Goal: Task Accomplishment & Management: Use online tool/utility

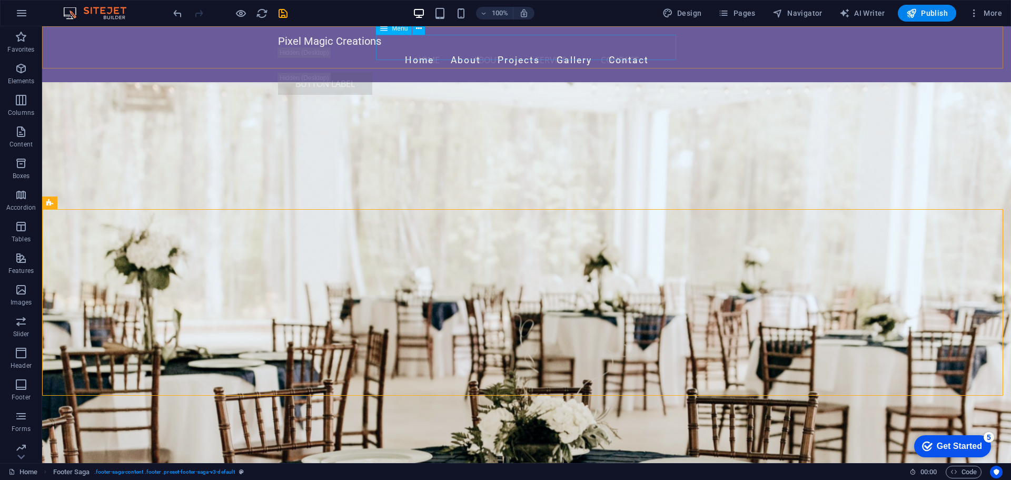
scroll to position [15211, 0]
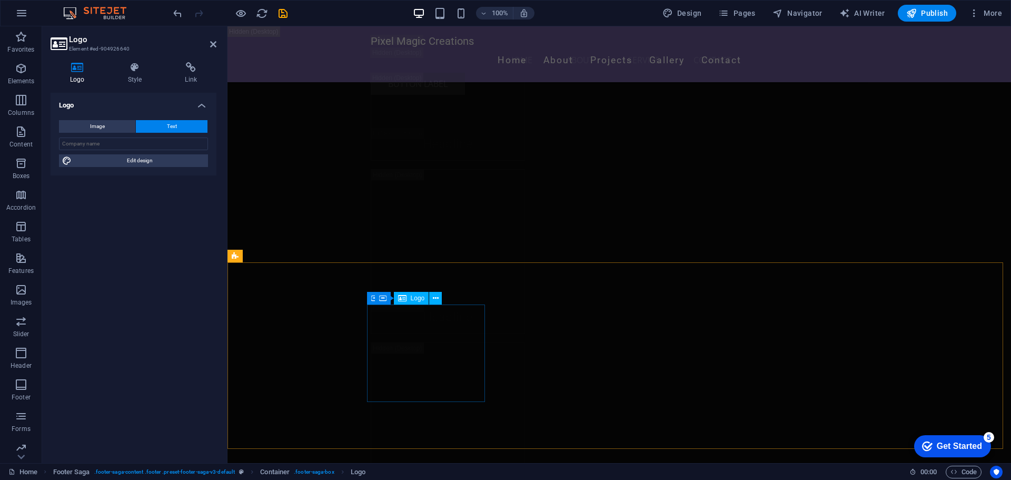
scroll to position [15035, 0]
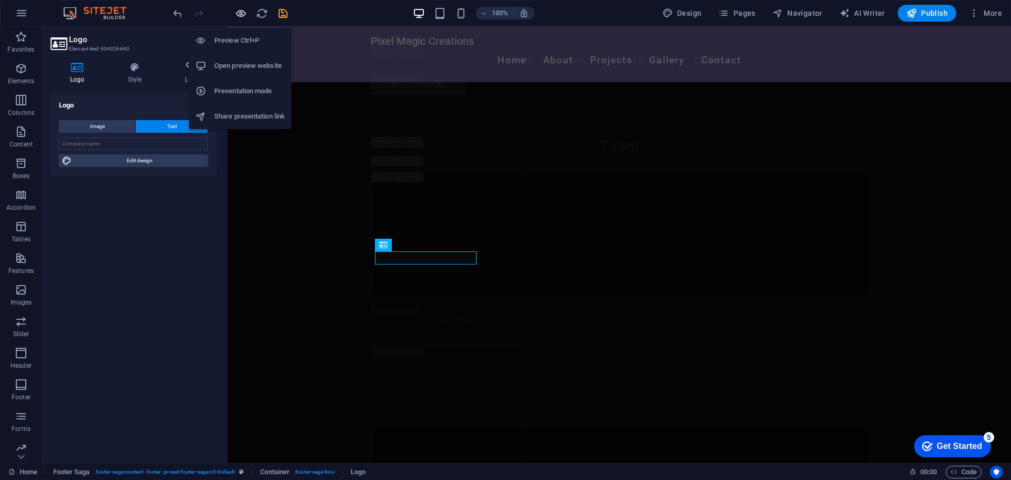
click at [239, 13] on icon "button" at bounding box center [241, 13] width 12 height 12
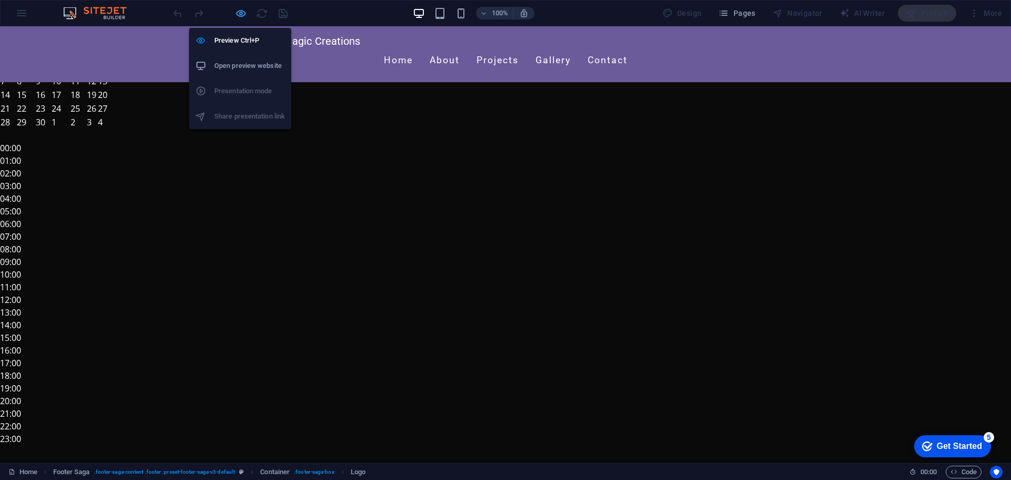
scroll to position [1753, 0]
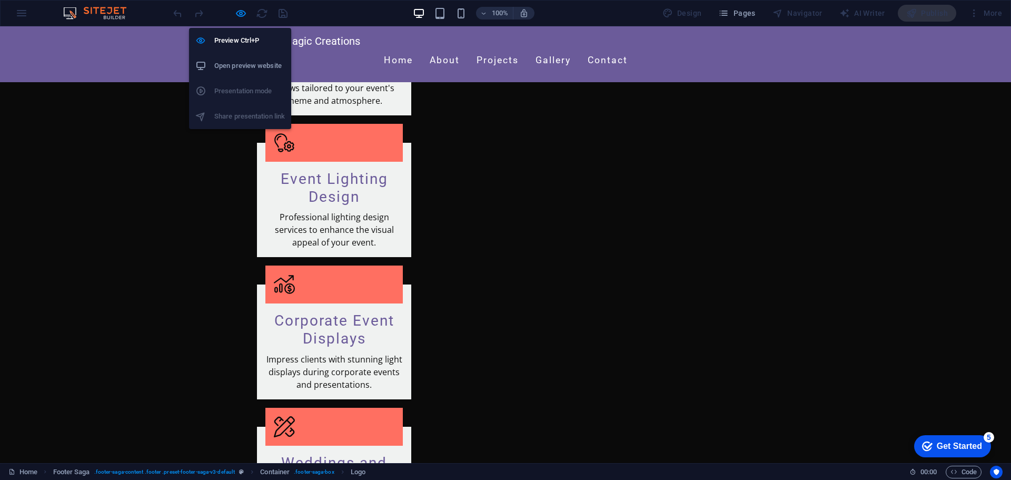
click at [236, 64] on h6 "Open preview website" at bounding box center [249, 65] width 71 height 13
